Goal: Task Accomplishment & Management: Use online tool/utility

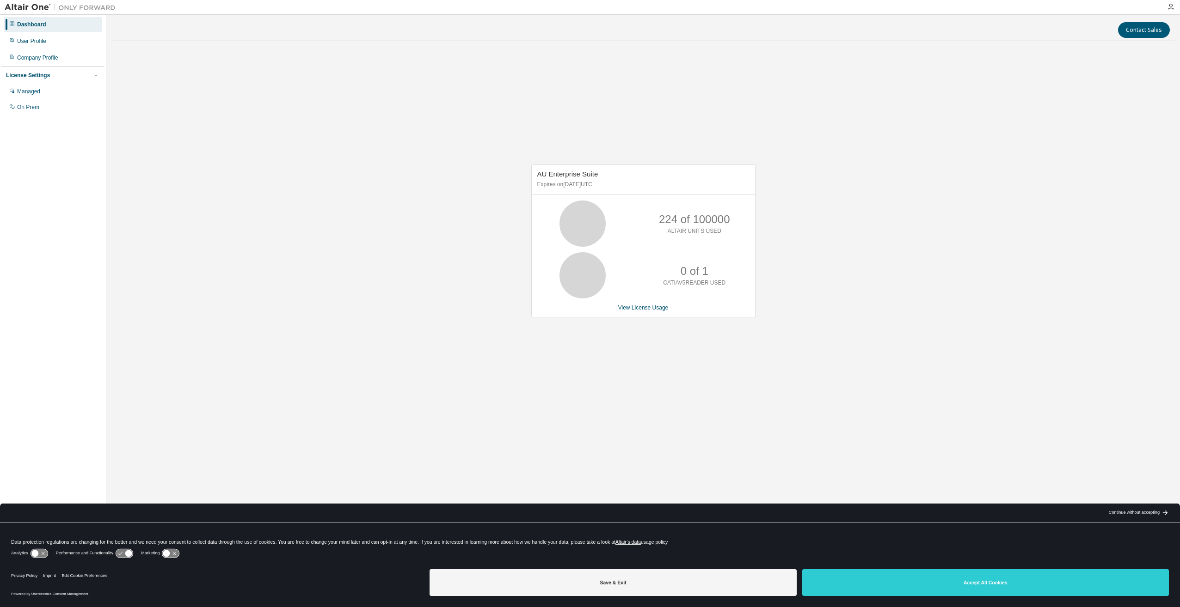
click at [241, 135] on div "AU Enterprise Suite Expires on October 6, 2025 UTC 224 of 100000 ALTAIR UNITS U…" at bounding box center [643, 246] width 1064 height 395
click at [15, 88] on div "Managed" at bounding box center [53, 91] width 98 height 15
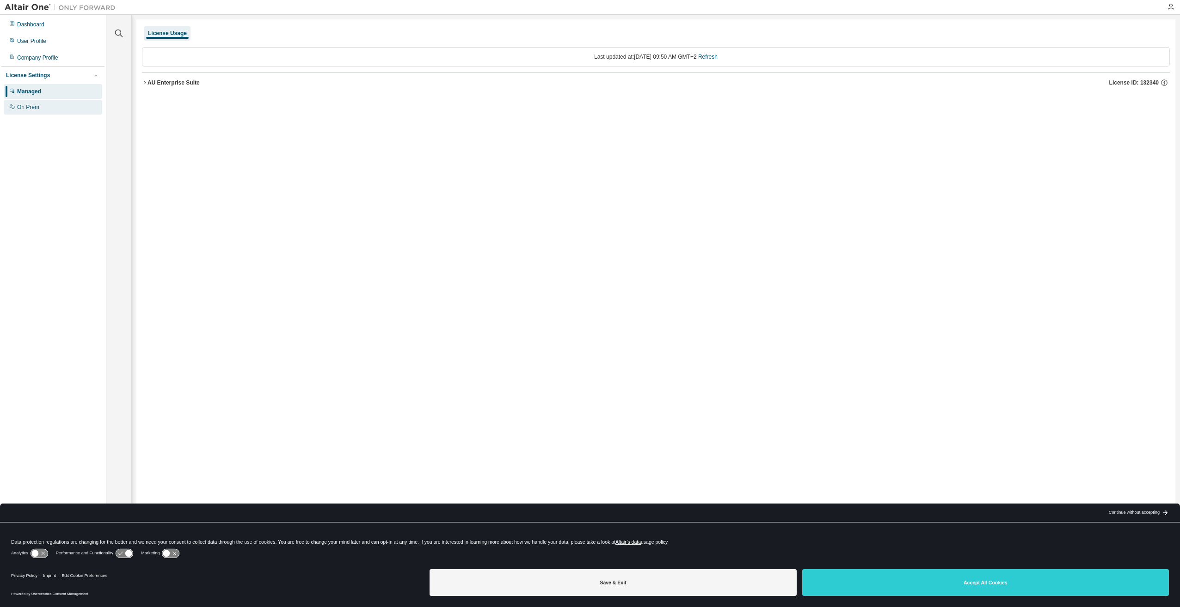
click at [28, 106] on div "On Prem" at bounding box center [28, 107] width 22 height 7
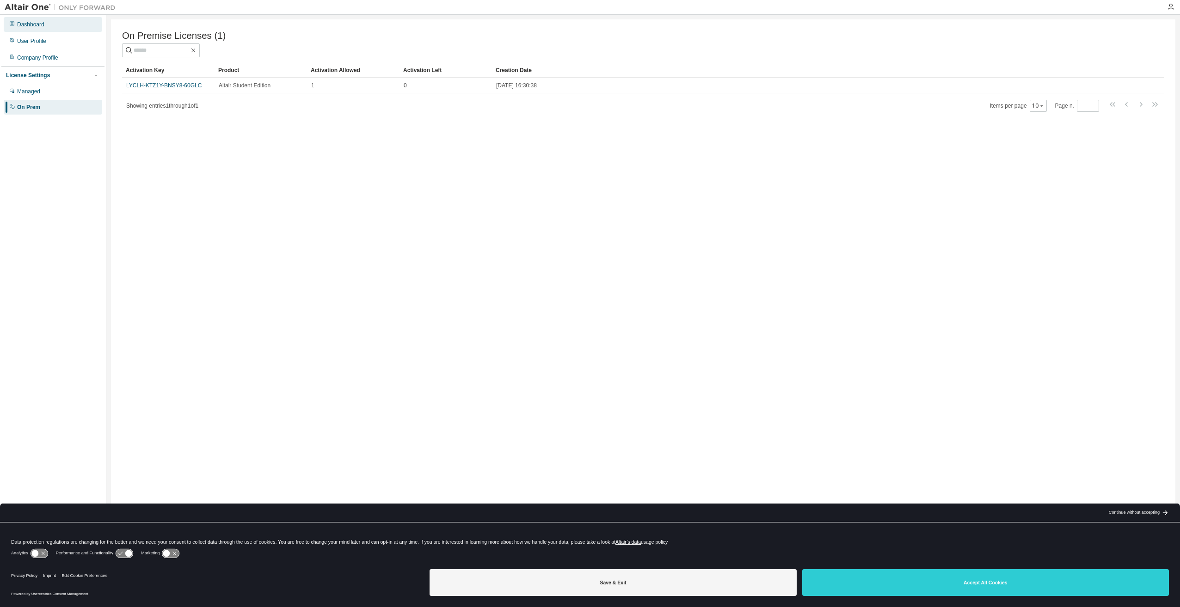
click at [30, 22] on div "Dashboard" at bounding box center [30, 24] width 27 height 7
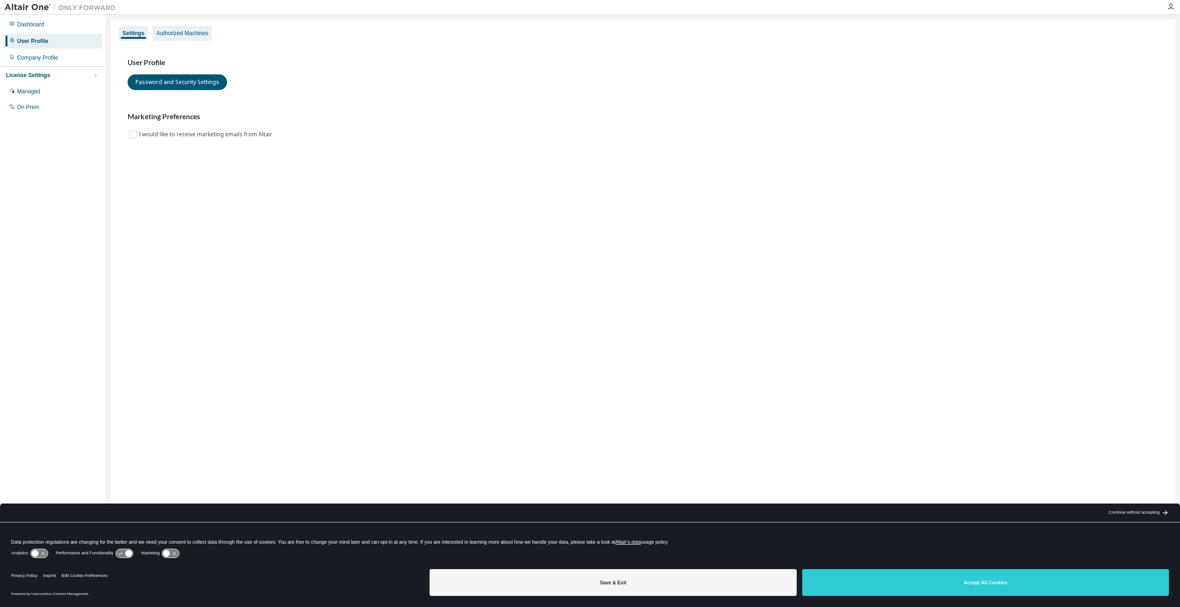
click at [185, 32] on div "Authorized Machines" at bounding box center [182, 33] width 52 height 7
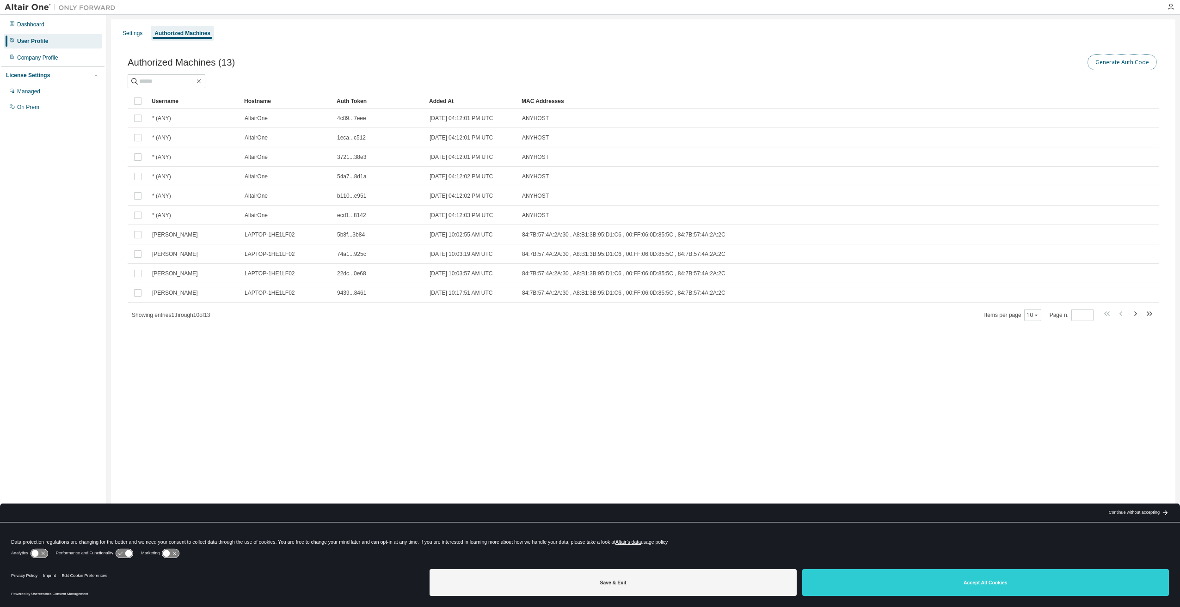
click at [1112, 66] on button "Generate Auth Code" at bounding box center [1121, 63] width 69 height 16
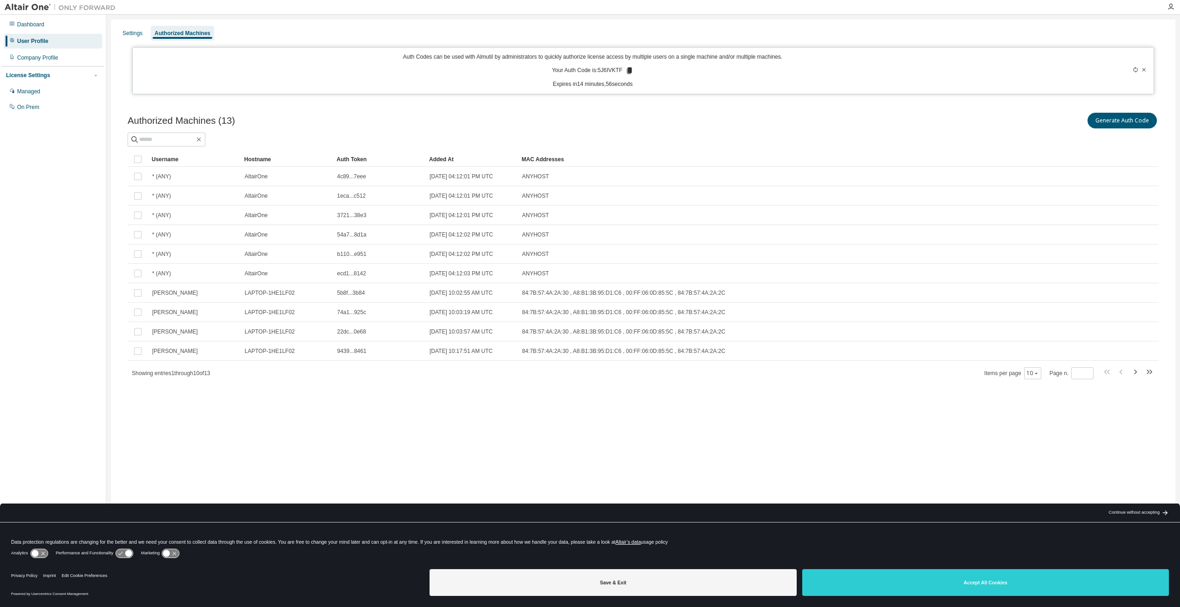
click at [627, 71] on icon at bounding box center [629, 70] width 5 height 6
